Goal: Information Seeking & Learning: Learn about a topic

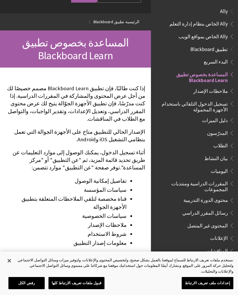
scroll to position [60, 0]
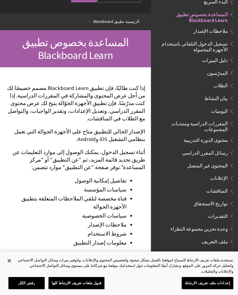
click at [229, 42] on span "Book outline for Blackboard App Help" at bounding box center [231, 42] width 6 height 7
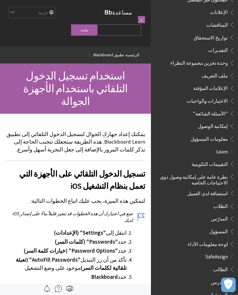
scroll to position [226, 0]
click at [228, 109] on span "Book outline for Blackboard App Help" at bounding box center [231, 112] width 6 height 7
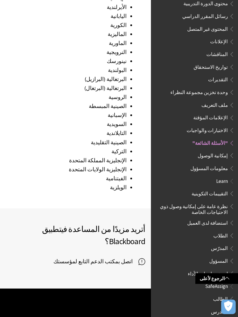
scroll to position [839, 0]
click at [229, 179] on li "Learn التقييمات التكوينية نظرة عامة على إمكانية وصول ذوي الاحتياجات الخاصة استض…" at bounding box center [194, 227] width 80 height 102
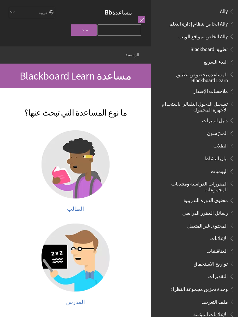
click at [141, 16] on link at bounding box center [141, 19] width 7 height 7
